Goal: Task Accomplishment & Management: Manage account settings

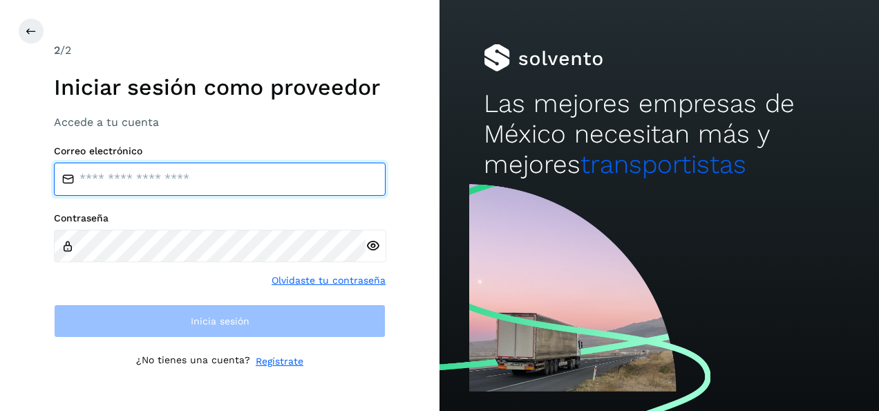
type input "**********"
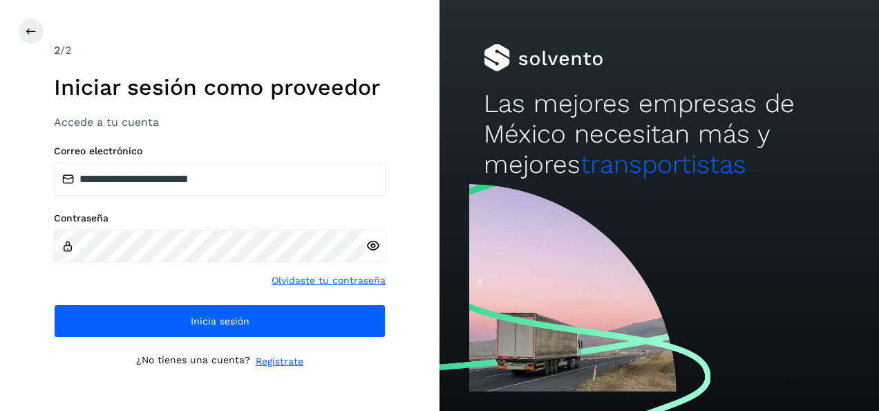
click at [373, 245] on icon at bounding box center [373, 246] width 15 height 15
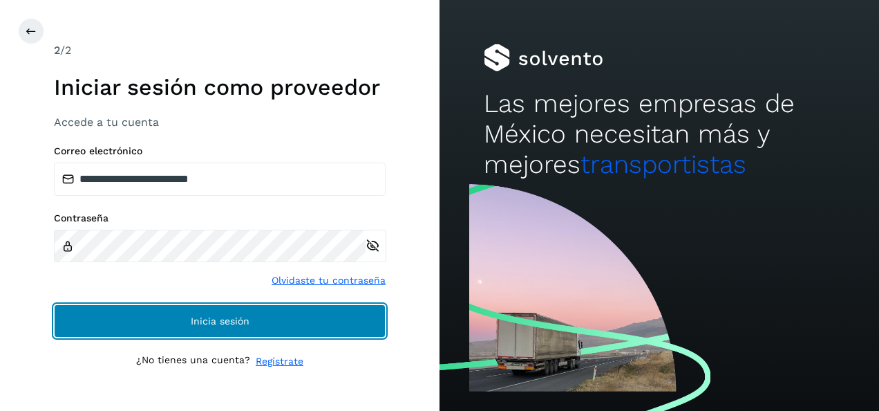
click at [249, 328] on button "Inicia sesión" at bounding box center [220, 320] width 332 height 33
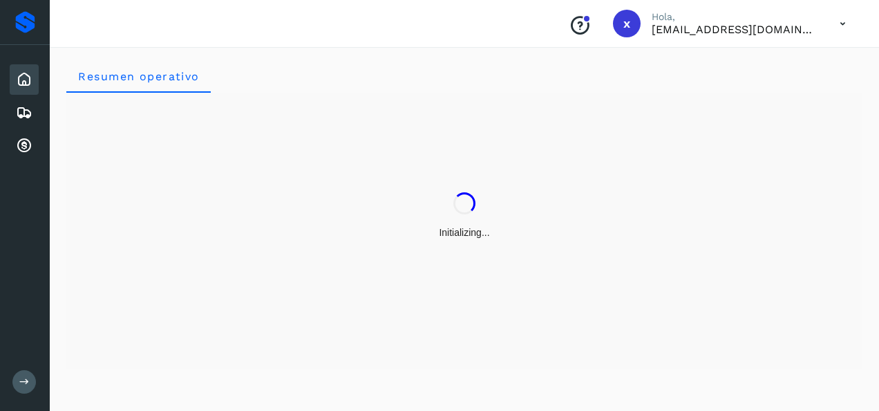
click at [370, 243] on div "Initializing..." at bounding box center [464, 216] width 796 height 246
